Goal: Navigation & Orientation: Understand site structure

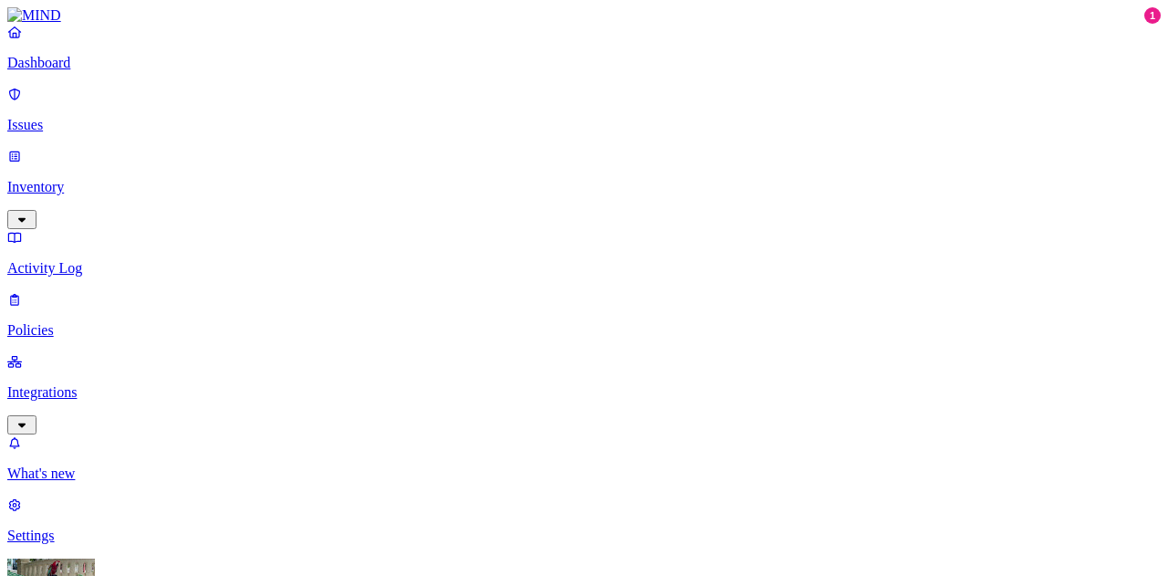
click at [93, 119] on p "Issues" at bounding box center [583, 125] width 1153 height 16
click at [88, 179] on p "Inventory" at bounding box center [583, 187] width 1153 height 16
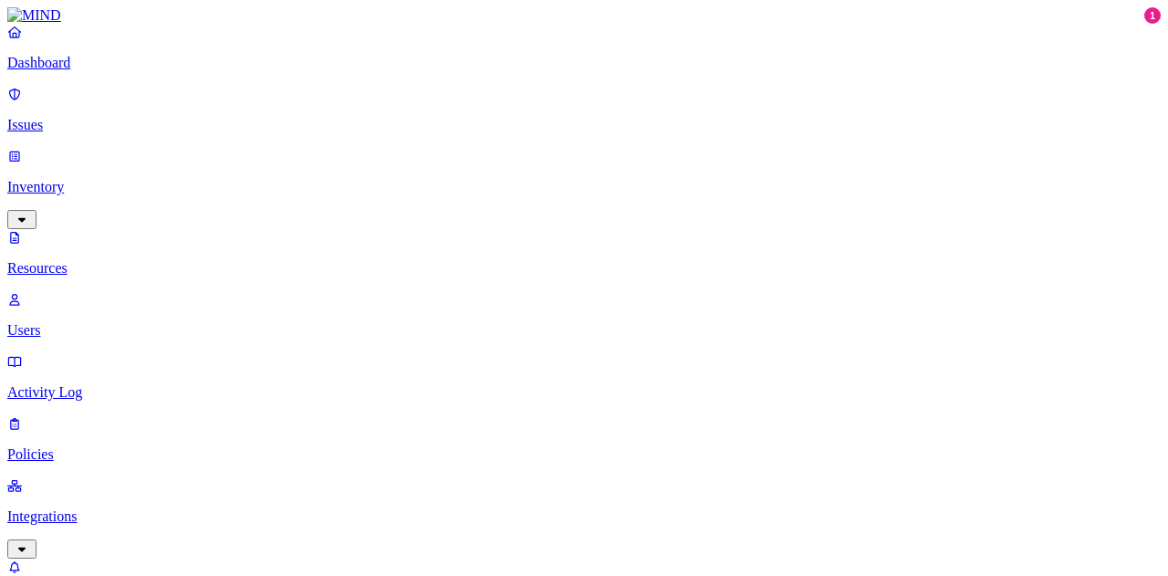
click at [57, 71] on p "Dashboard" at bounding box center [583, 63] width 1153 height 16
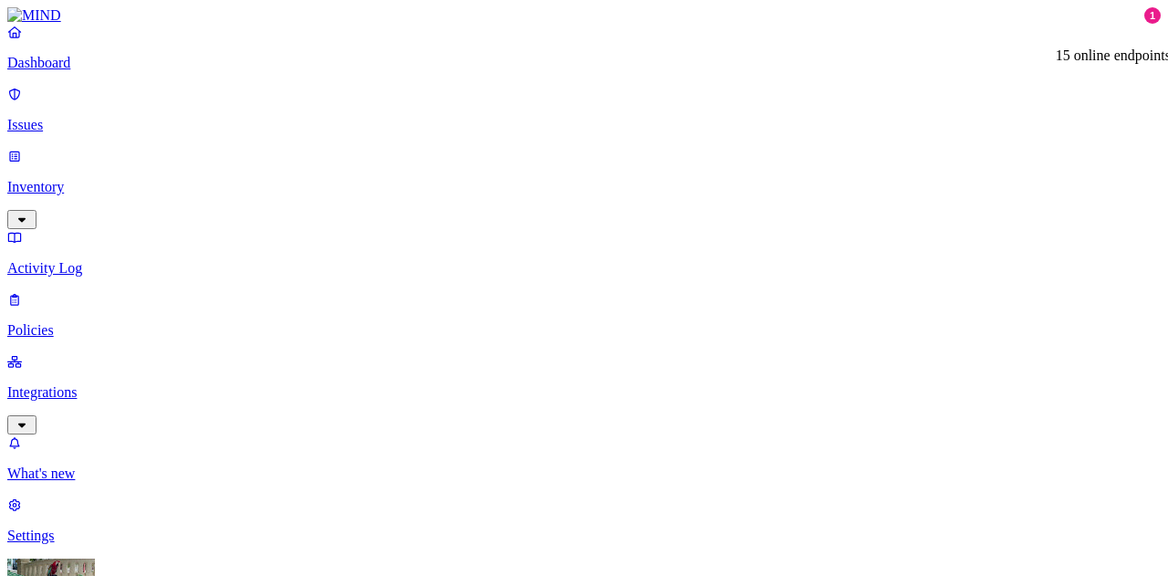
click at [90, 179] on p "Inventory" at bounding box center [583, 187] width 1153 height 16
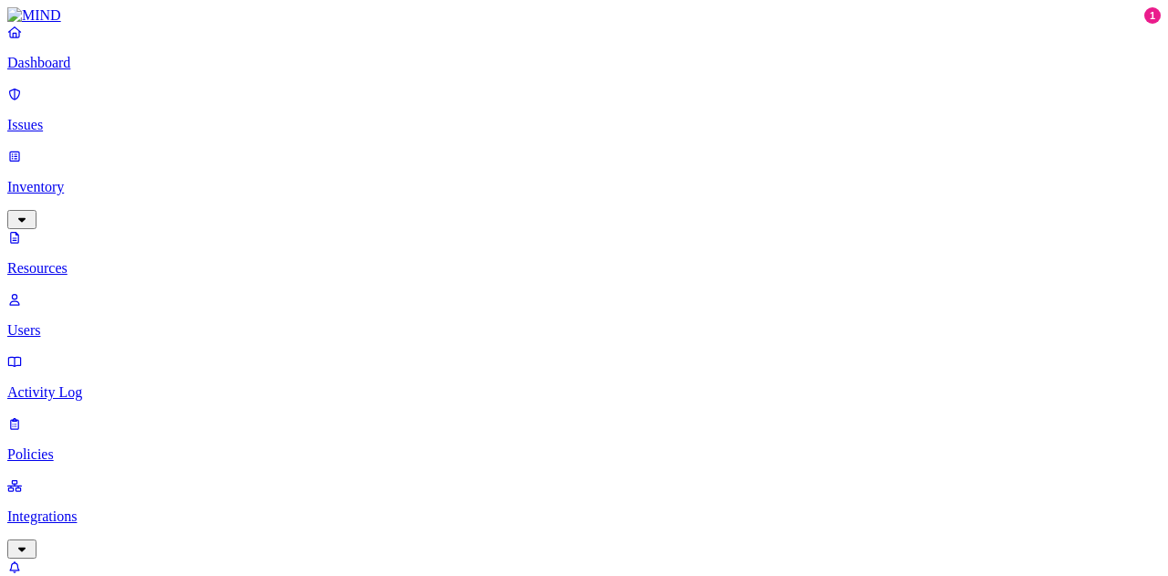
click at [69, 384] on p "Activity Log" at bounding box center [583, 392] width 1153 height 16
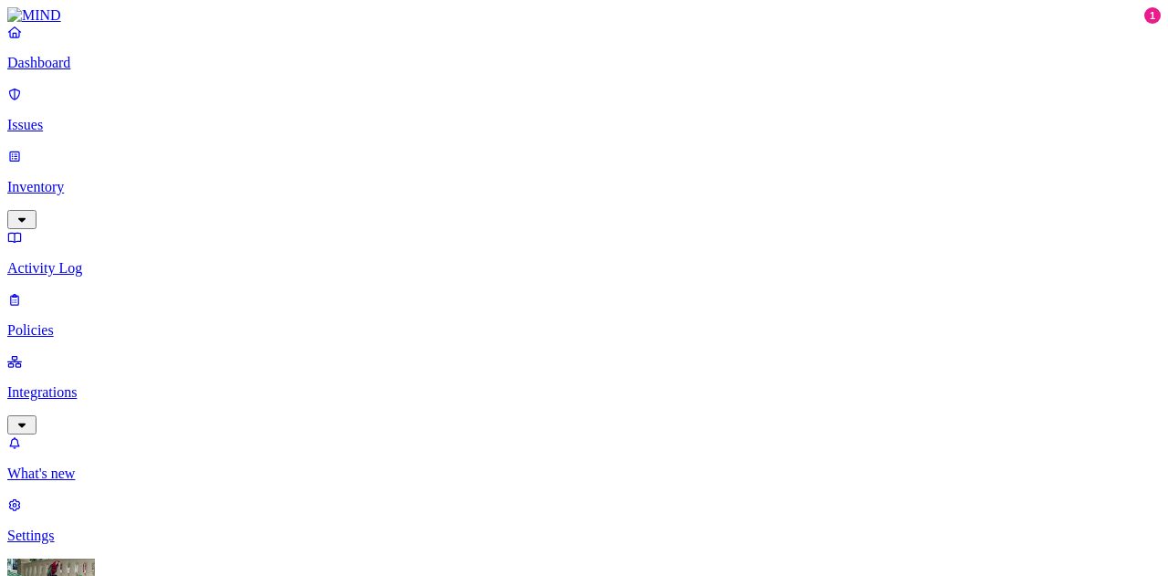
click at [84, 322] on p "Policies" at bounding box center [583, 330] width 1153 height 16
click at [75, 384] on p "Integrations" at bounding box center [583, 392] width 1153 height 16
click at [51, 71] on p "Dashboard" at bounding box center [583, 63] width 1153 height 16
click at [64, 118] on p "Issues" at bounding box center [583, 125] width 1153 height 16
